Goal: Information Seeking & Learning: Learn about a topic

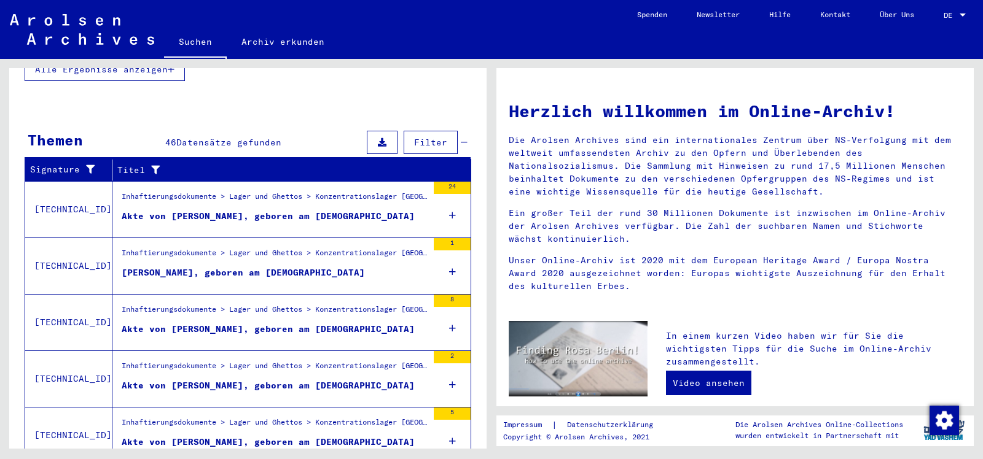
scroll to position [362, 0]
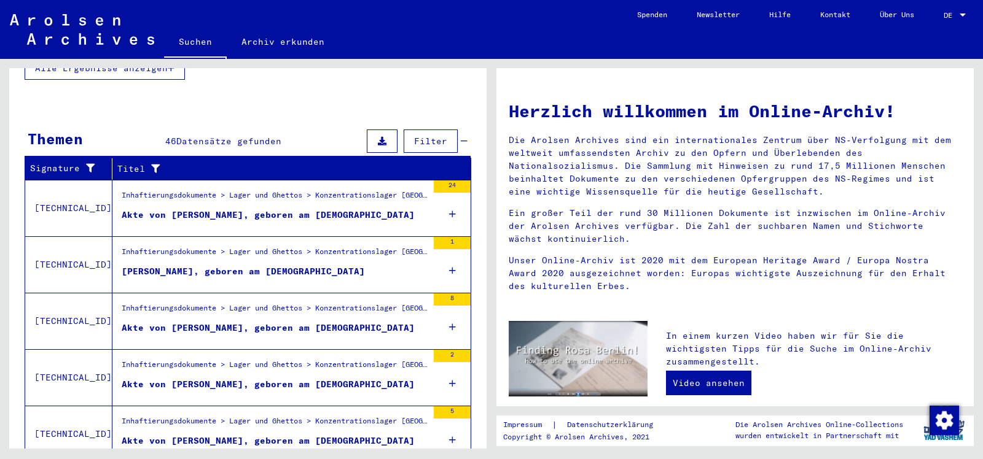
click at [311, 190] on div "Inhaftierungsdokumente > Lager und Ghettos > Konzentrationslager [GEOGRAPHIC_DA…" at bounding box center [275, 198] width 306 height 17
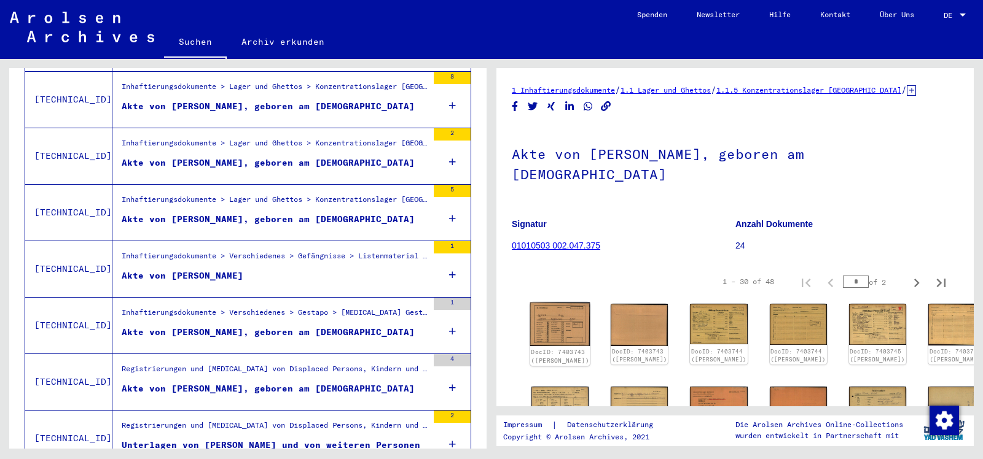
click at [561, 303] on img at bounding box center [560, 325] width 60 height 44
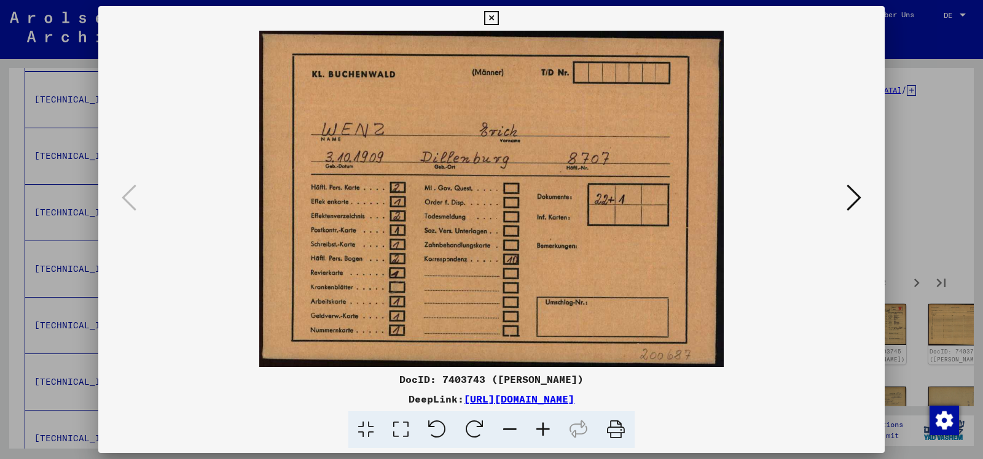
click at [824, 204] on img at bounding box center [491, 199] width 703 height 337
click at [834, 201] on img at bounding box center [491, 199] width 703 height 337
click at [850, 201] on icon at bounding box center [853, 197] width 15 height 29
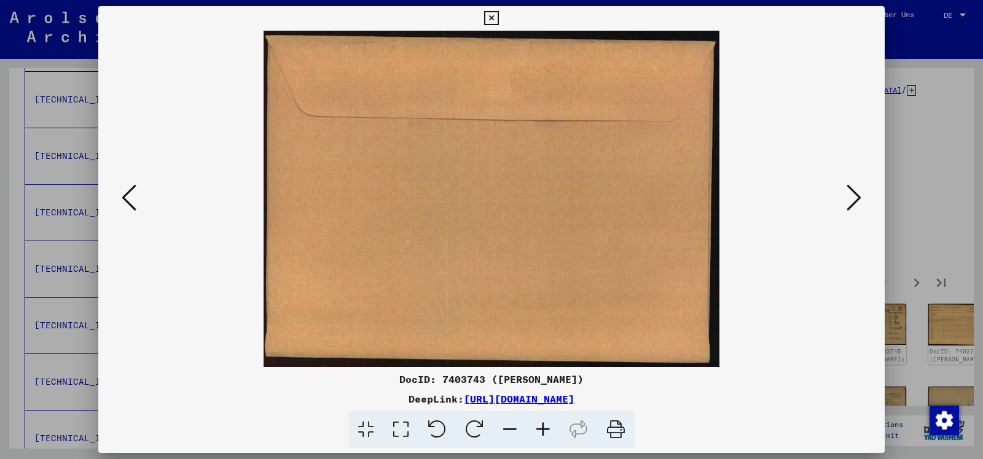
click at [850, 201] on icon at bounding box center [853, 197] width 15 height 29
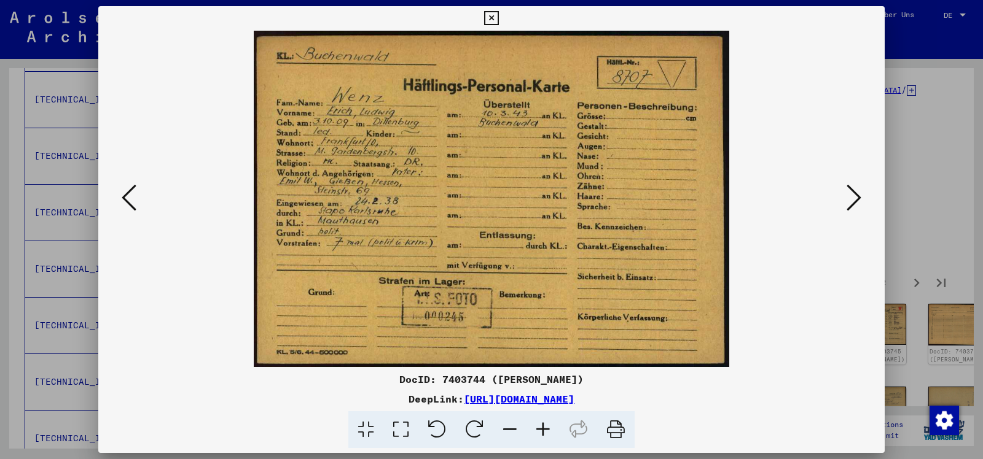
click at [498, 14] on icon at bounding box center [491, 18] width 14 height 15
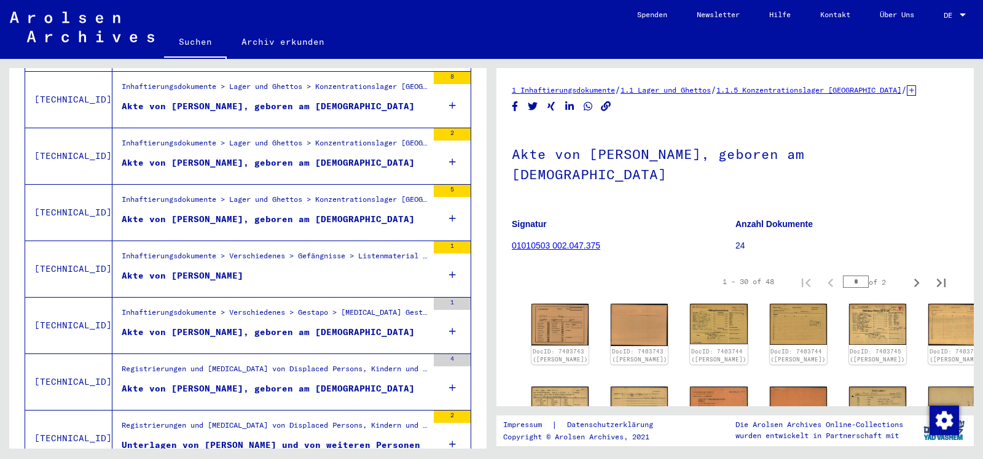
click at [307, 157] on div "Akte von [PERSON_NAME], geboren am [DEMOGRAPHIC_DATA]" at bounding box center [268, 163] width 293 height 13
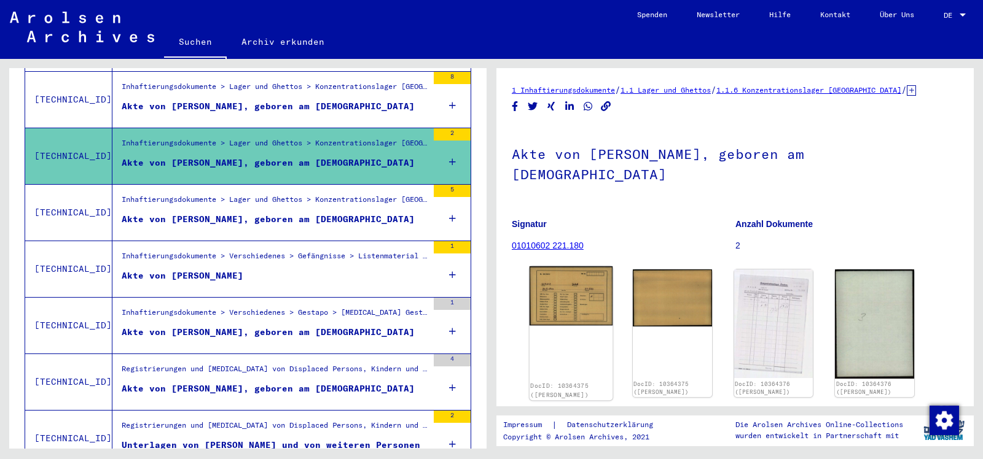
click at [574, 269] on img at bounding box center [570, 296] width 83 height 59
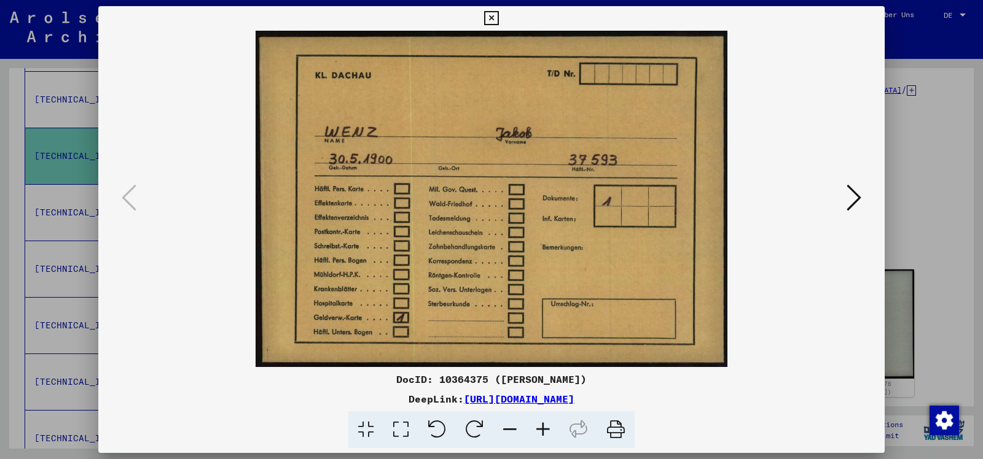
click at [853, 200] on icon at bounding box center [853, 197] width 15 height 29
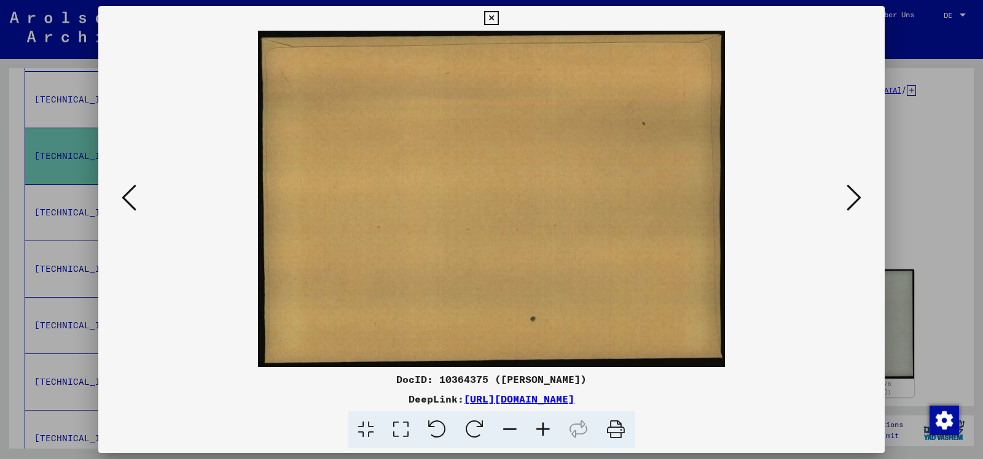
click at [853, 200] on icon at bounding box center [853, 197] width 15 height 29
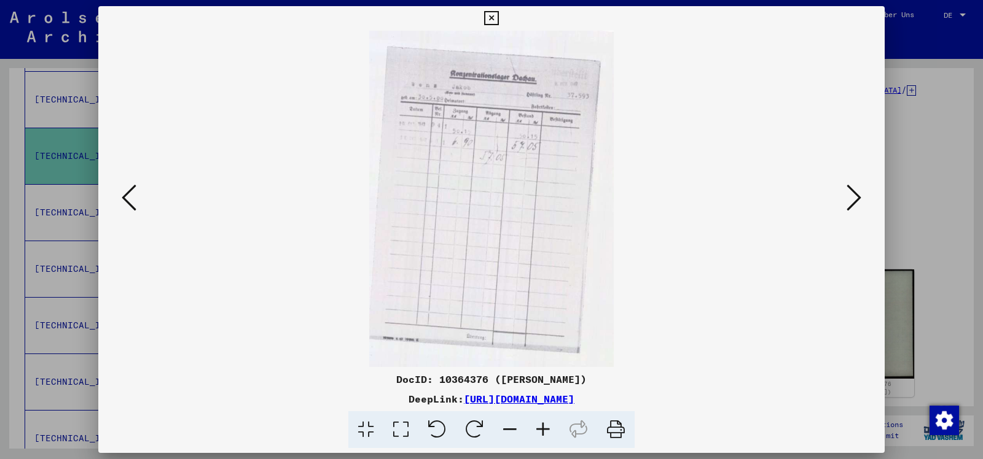
click at [853, 200] on icon at bounding box center [853, 197] width 15 height 29
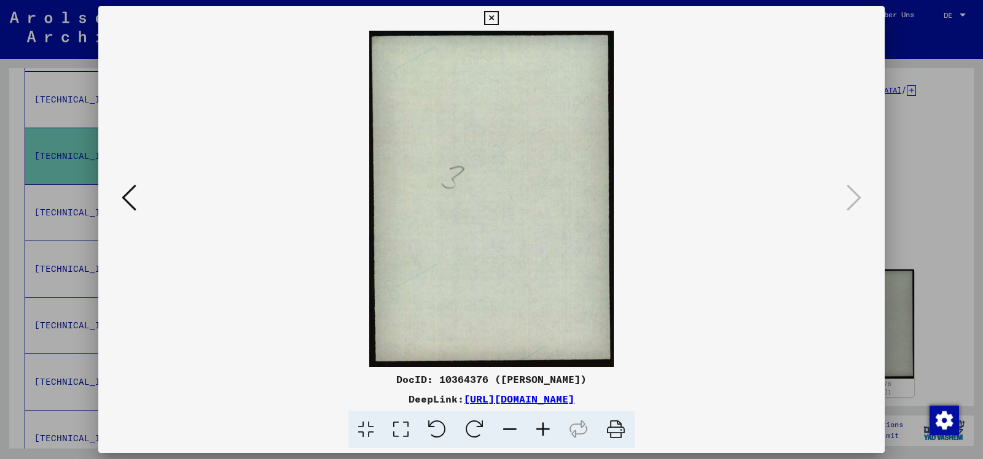
click at [498, 18] on icon at bounding box center [491, 18] width 14 height 15
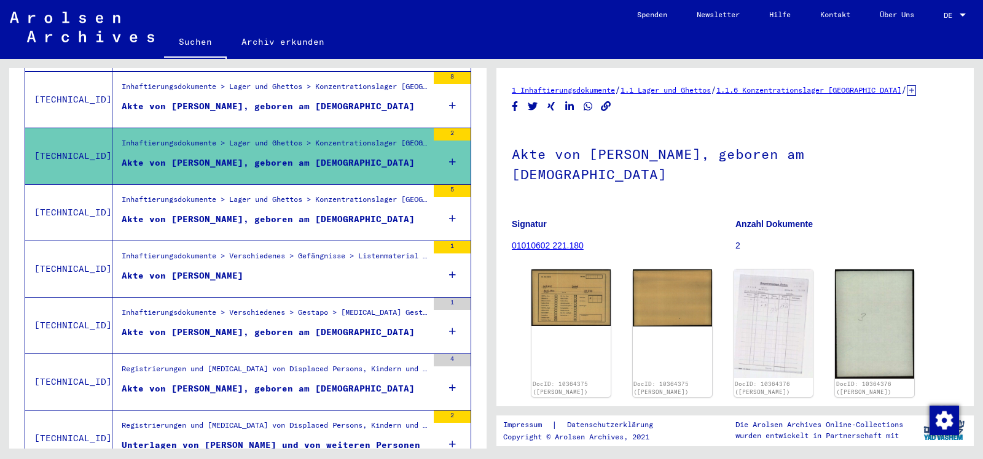
click at [334, 213] on div "Akte von [PERSON_NAME], geboren am [DEMOGRAPHIC_DATA]" at bounding box center [268, 219] width 293 height 13
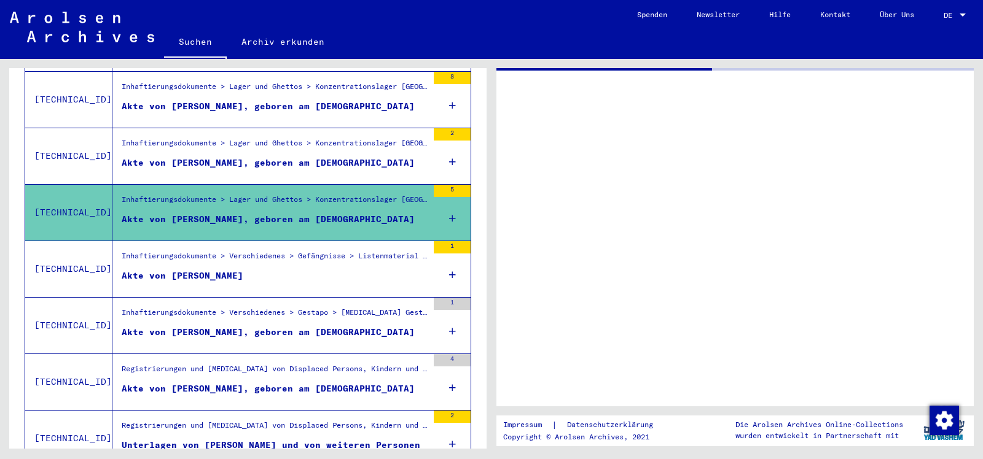
click at [334, 213] on div "Akte von [PERSON_NAME], geboren am [DEMOGRAPHIC_DATA]" at bounding box center [268, 219] width 293 height 13
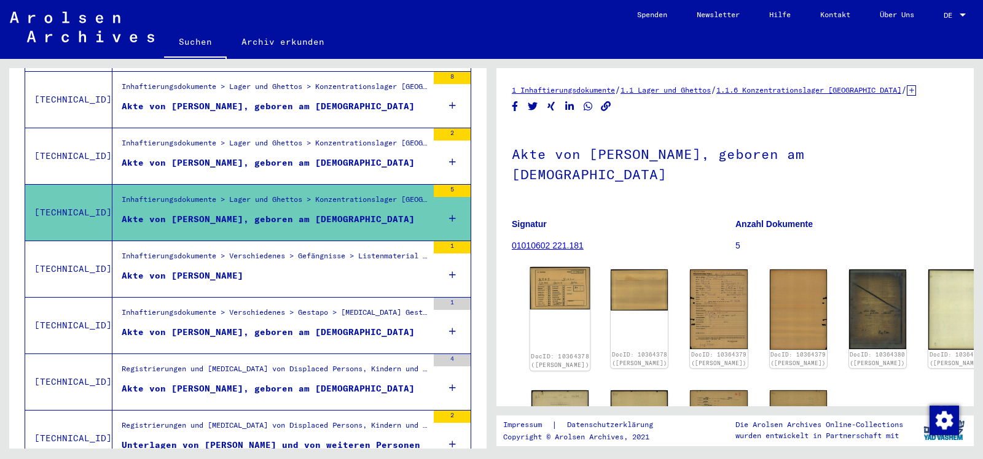
click at [549, 267] on img at bounding box center [560, 288] width 60 height 43
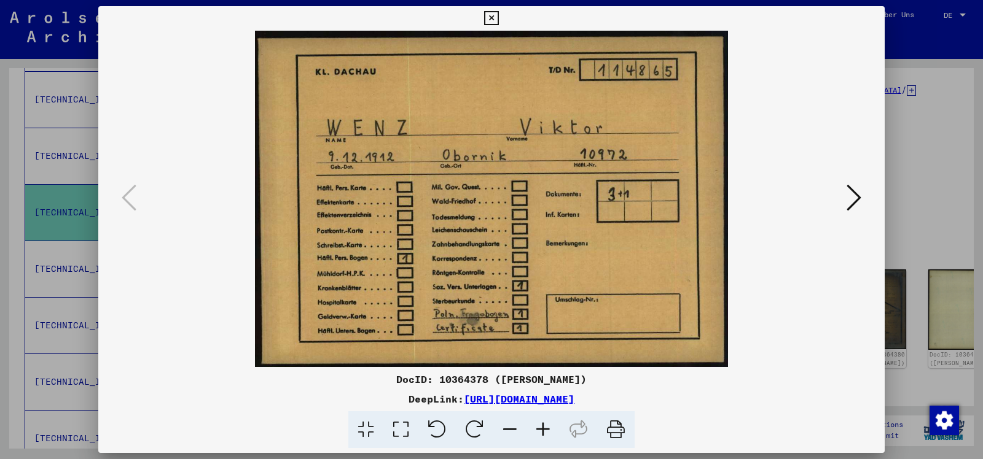
click at [861, 212] on icon at bounding box center [853, 197] width 15 height 29
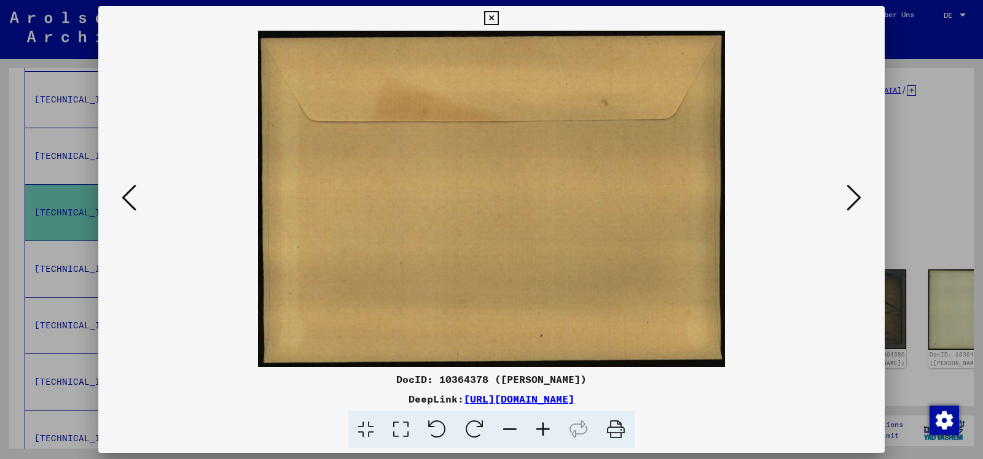
click at [861, 212] on icon at bounding box center [853, 197] width 15 height 29
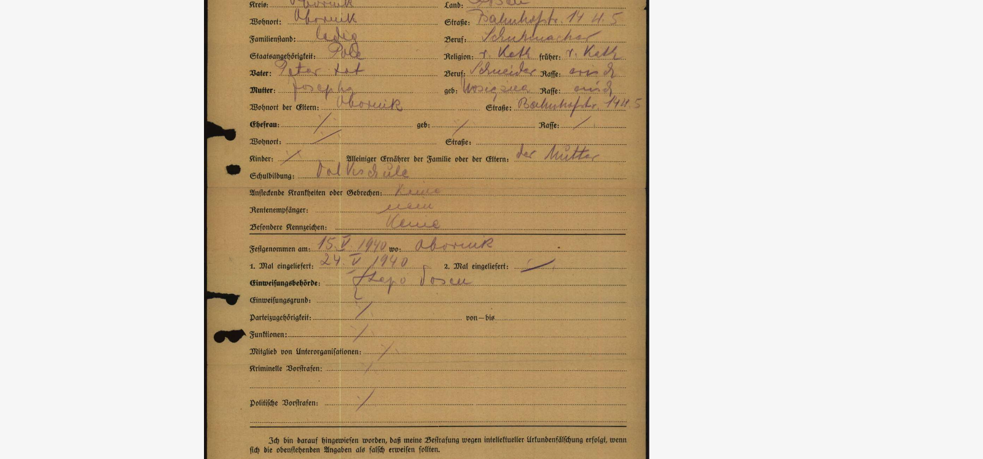
scroll to position [362, 0]
